Goal: Transaction & Acquisition: Book appointment/travel/reservation

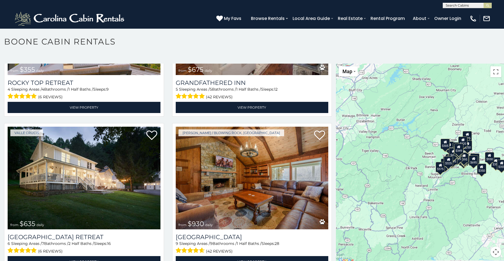
scroll to position [486, 0]
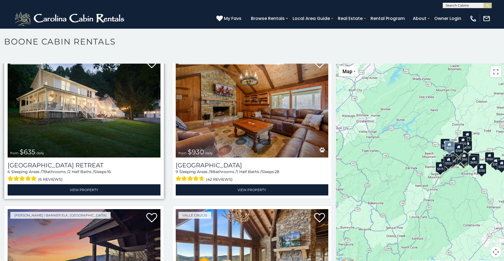
click at [89, 189] on div "Valle Crucis from $635 daily Valley Farmhouse Retreat 6 Sleeping Areas / 7 Bath…" at bounding box center [84, 125] width 160 height 148
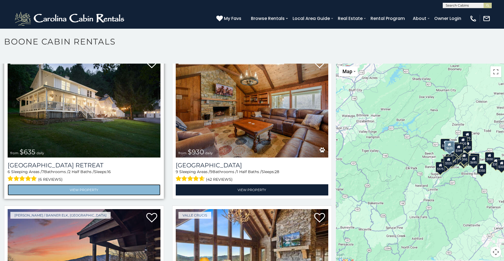
click at [89, 187] on link "View Property" at bounding box center [84, 189] width 153 height 11
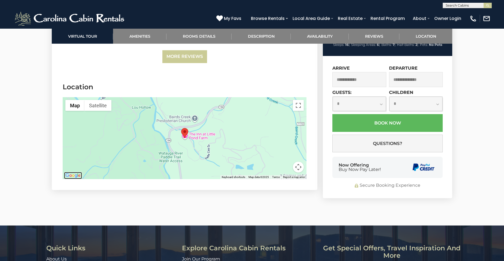
click at [68, 172] on img "Open this area in Google Maps (opens a new window)" at bounding box center [73, 175] width 18 height 7
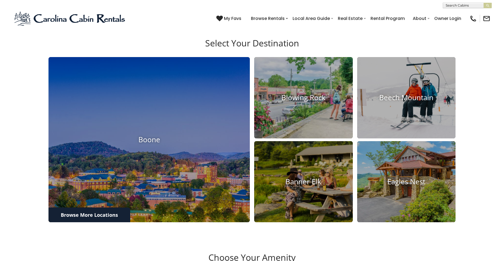
scroll to position [456, 0]
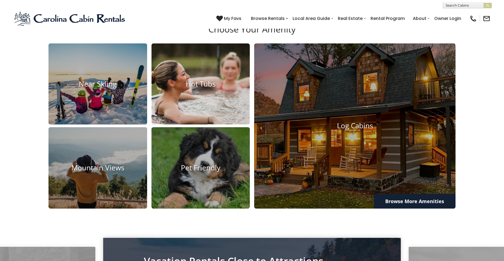
click at [220, 88] on h4 "Hot Tubs" at bounding box center [201, 84] width 99 height 8
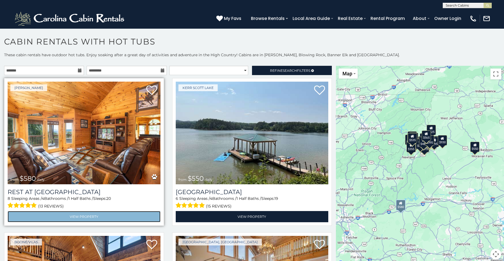
click at [83, 218] on link "View Property" at bounding box center [84, 216] width 153 height 11
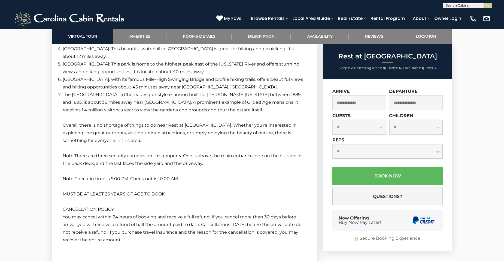
scroll to position [1154, 0]
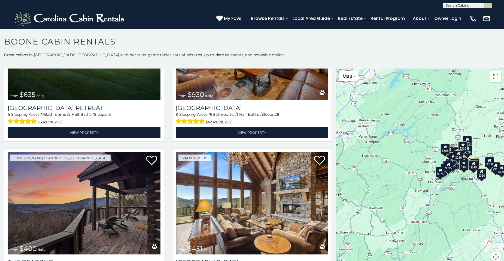
scroll to position [483, 0]
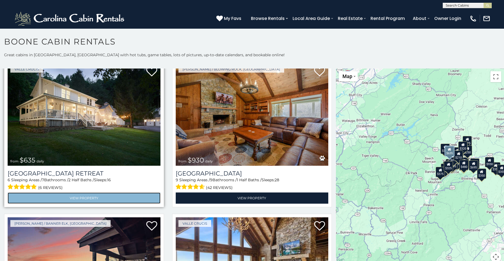
click at [110, 192] on link "View Property" at bounding box center [84, 197] width 153 height 11
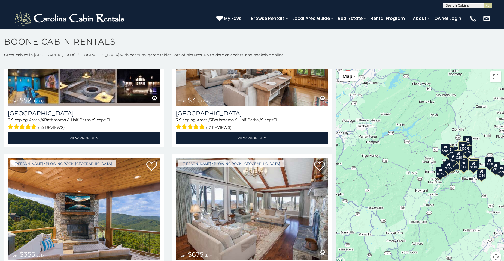
scroll to position [199, 0]
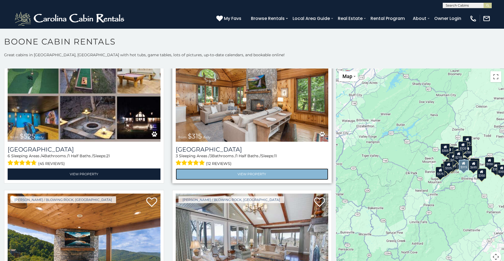
click at [268, 172] on link "View Property" at bounding box center [252, 173] width 153 height 11
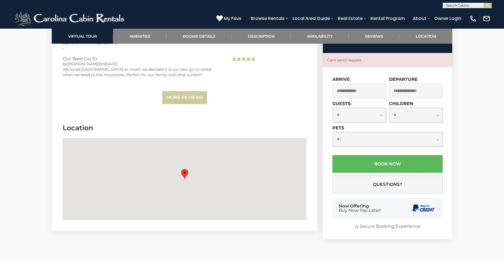
scroll to position [1464, 0]
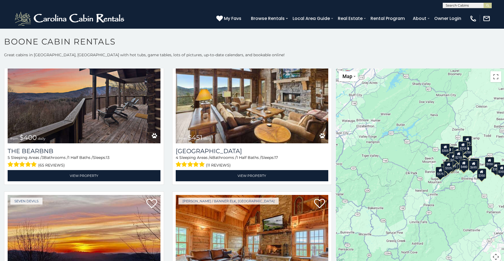
scroll to position [656, 0]
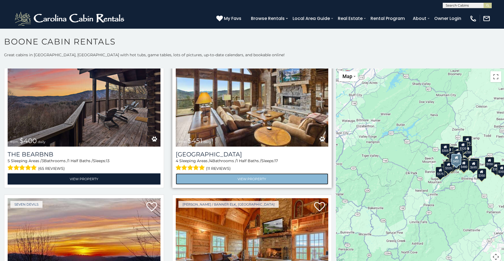
click at [239, 174] on link "View Property" at bounding box center [252, 178] width 153 height 11
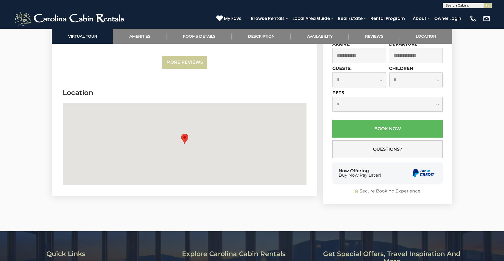
scroll to position [1380, 0]
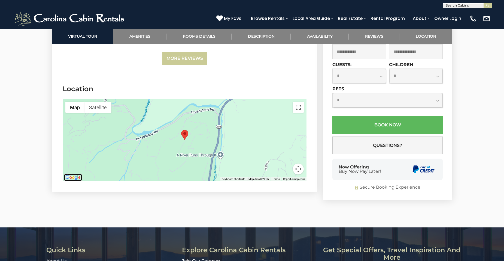
click at [80, 178] on img "Open this area in Google Maps (opens a new window)" at bounding box center [73, 177] width 18 height 7
